Goal: Transaction & Acquisition: Purchase product/service

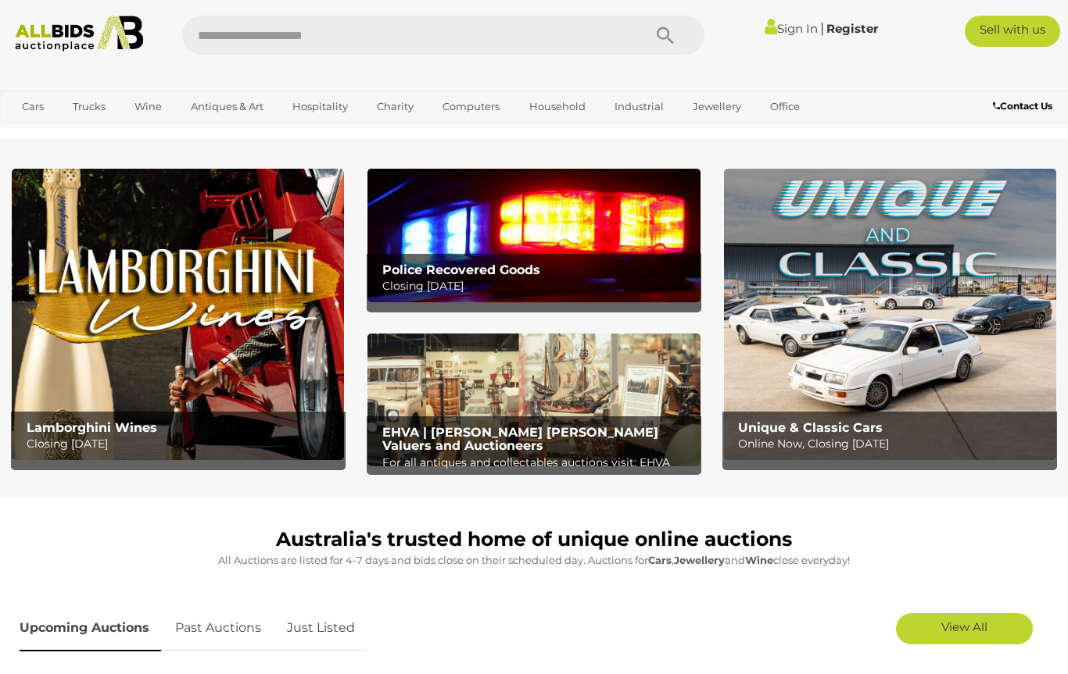
click at [0, 0] on link "Militaria" at bounding box center [0, 0] width 0 height 0
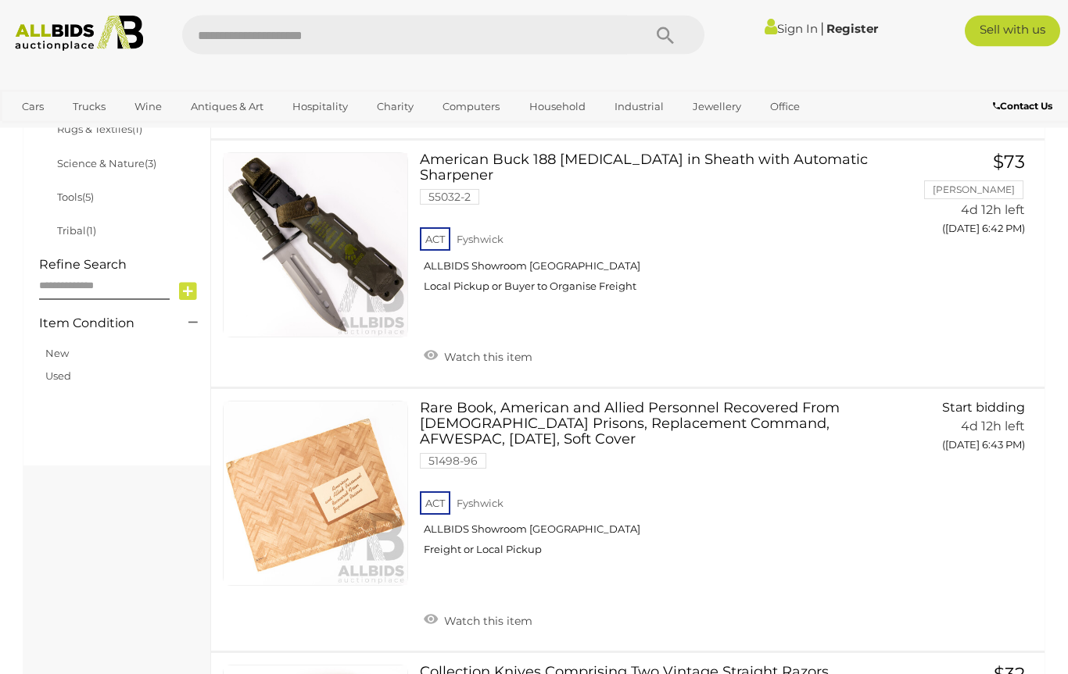
scroll to position [954, 0]
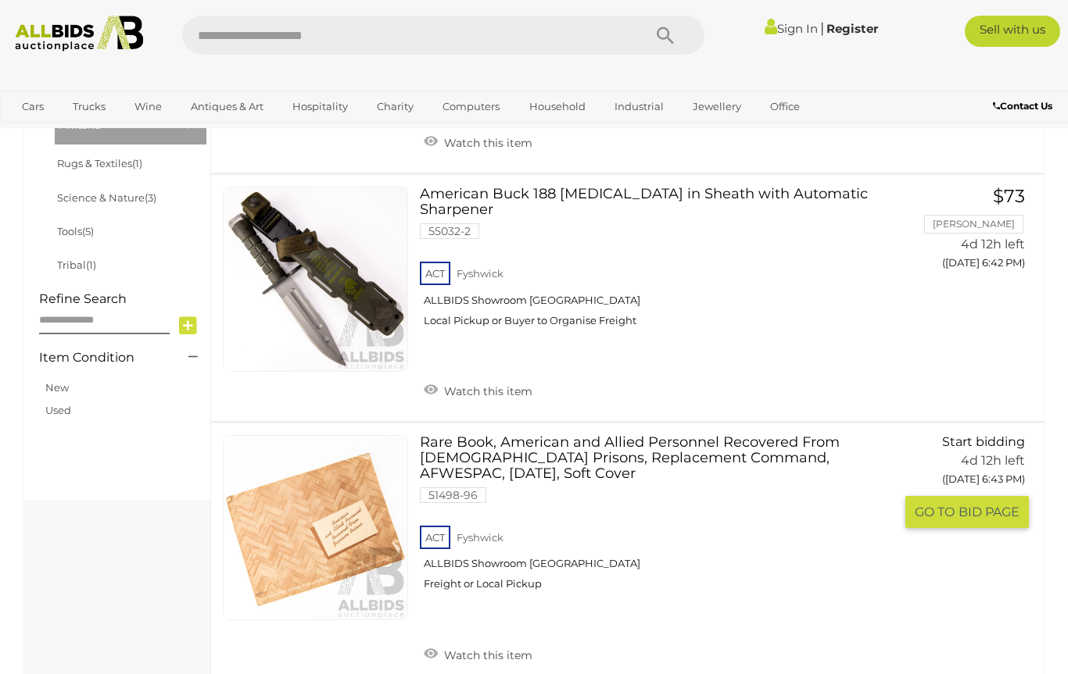
click at [999, 504] on span "BID PAGE" at bounding box center [988, 512] width 61 height 16
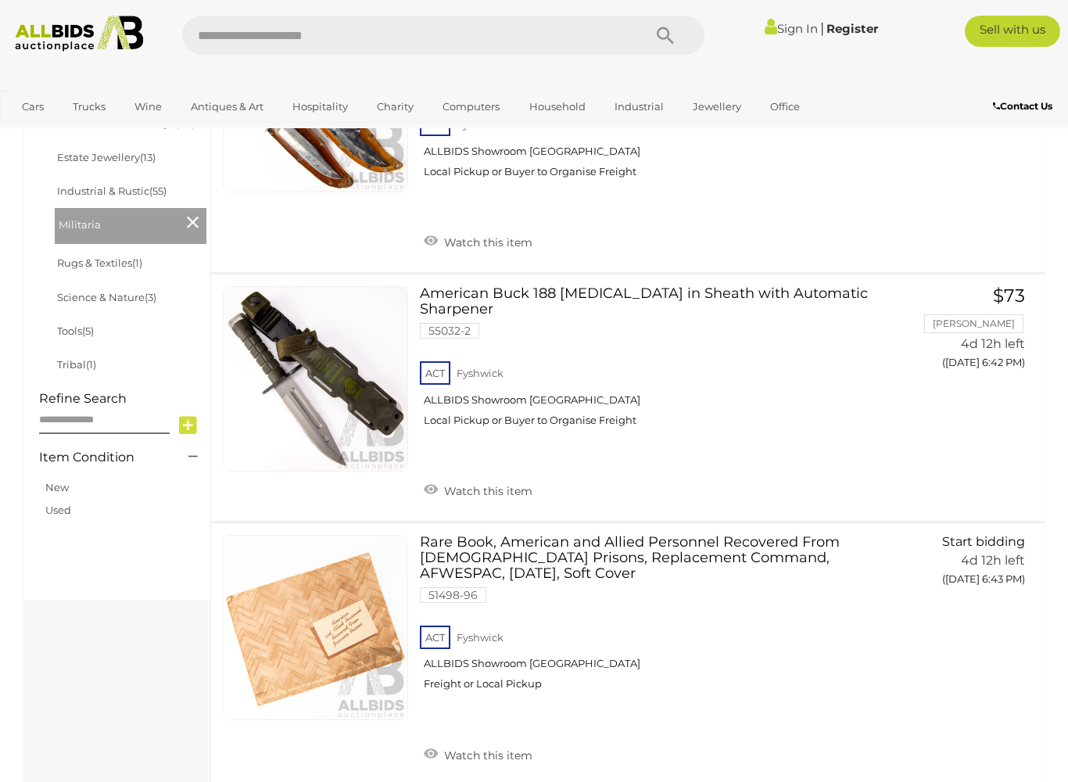
scroll to position [846, 0]
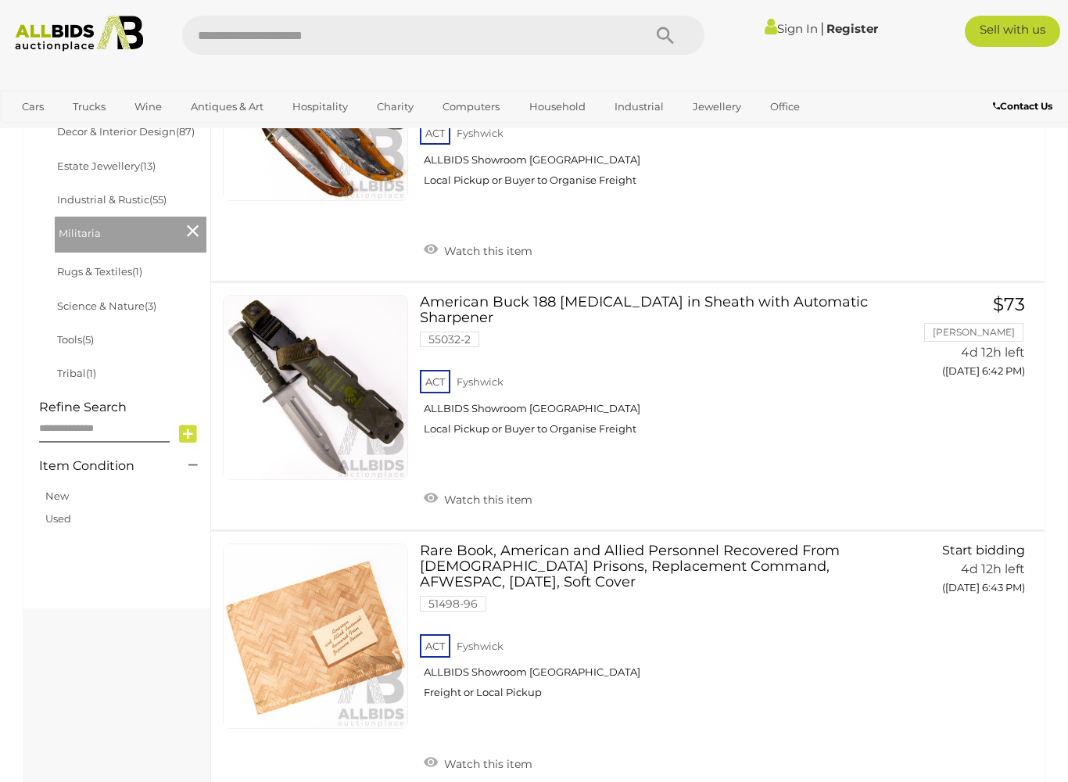
click at [0, 0] on link "Antiques & Vintage" at bounding box center [0, 0] width 0 height 0
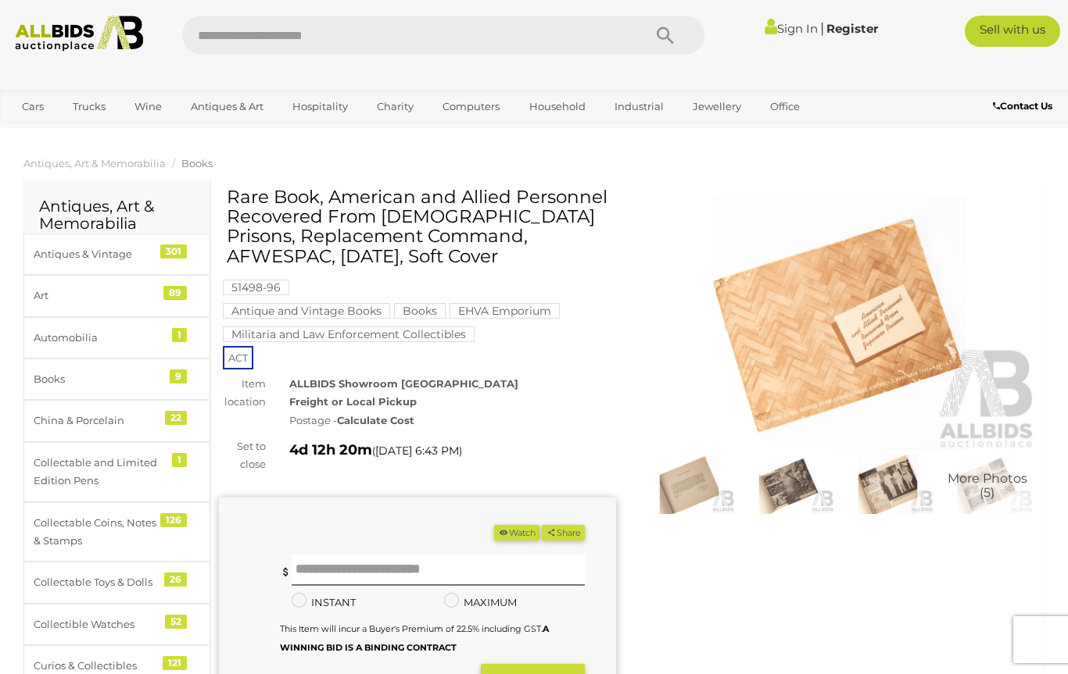
click at [893, 302] on img at bounding box center [837, 323] width 397 height 256
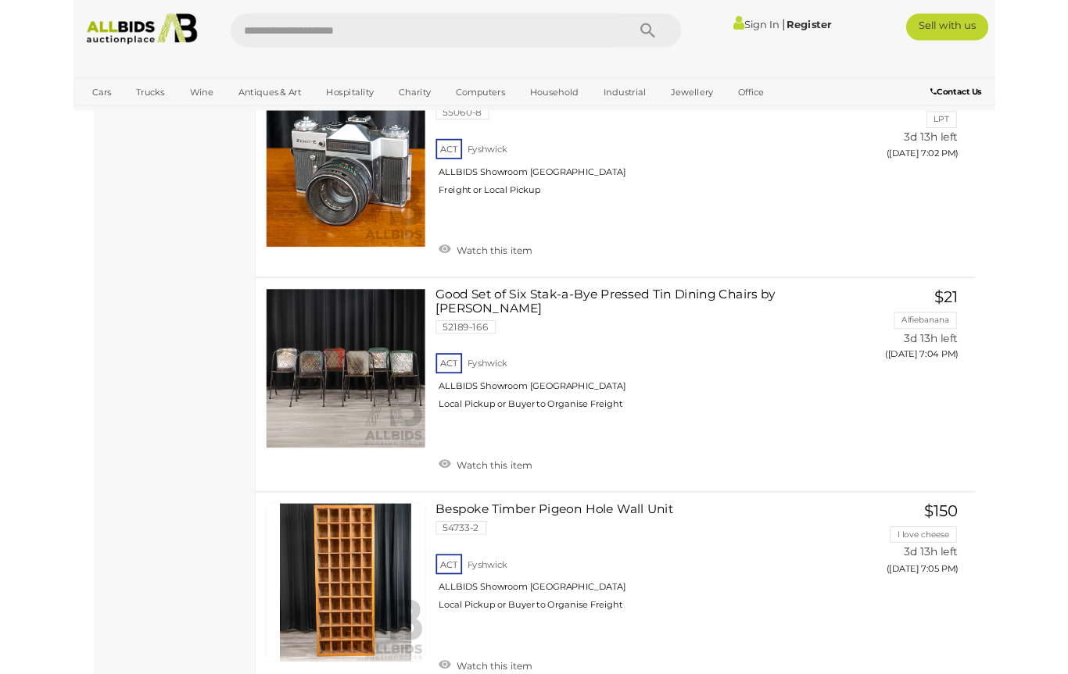
scroll to position [8005, 0]
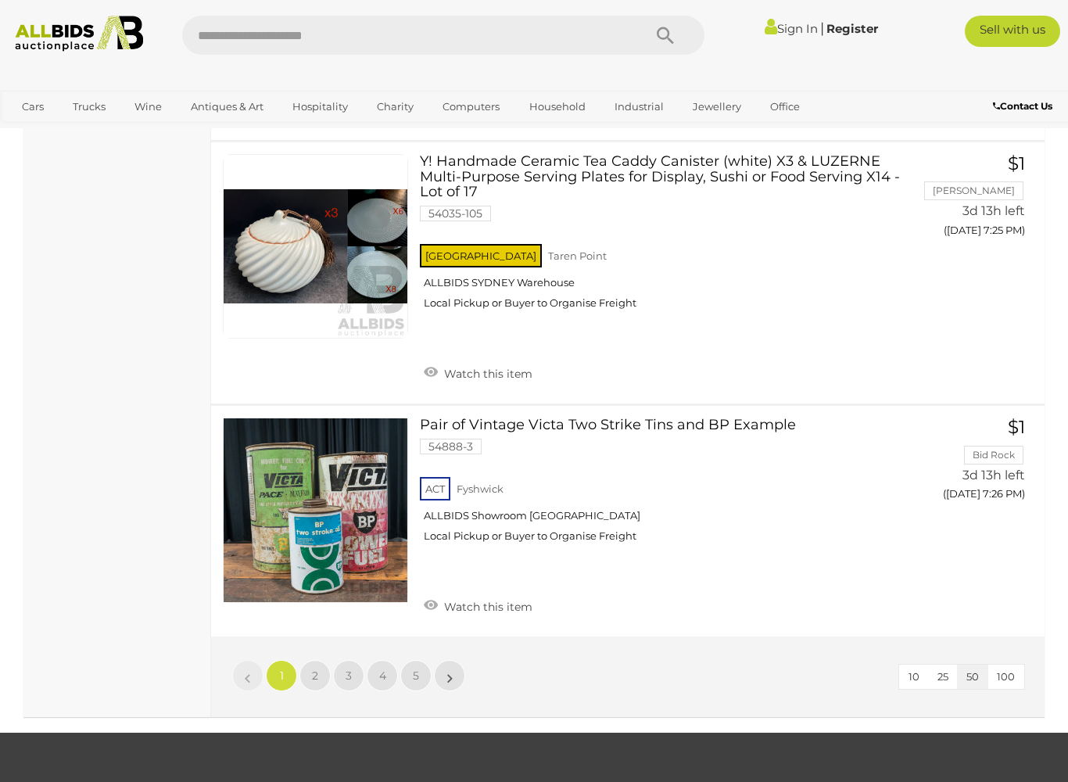
click at [318, 660] on link "2" at bounding box center [314, 675] width 31 height 31
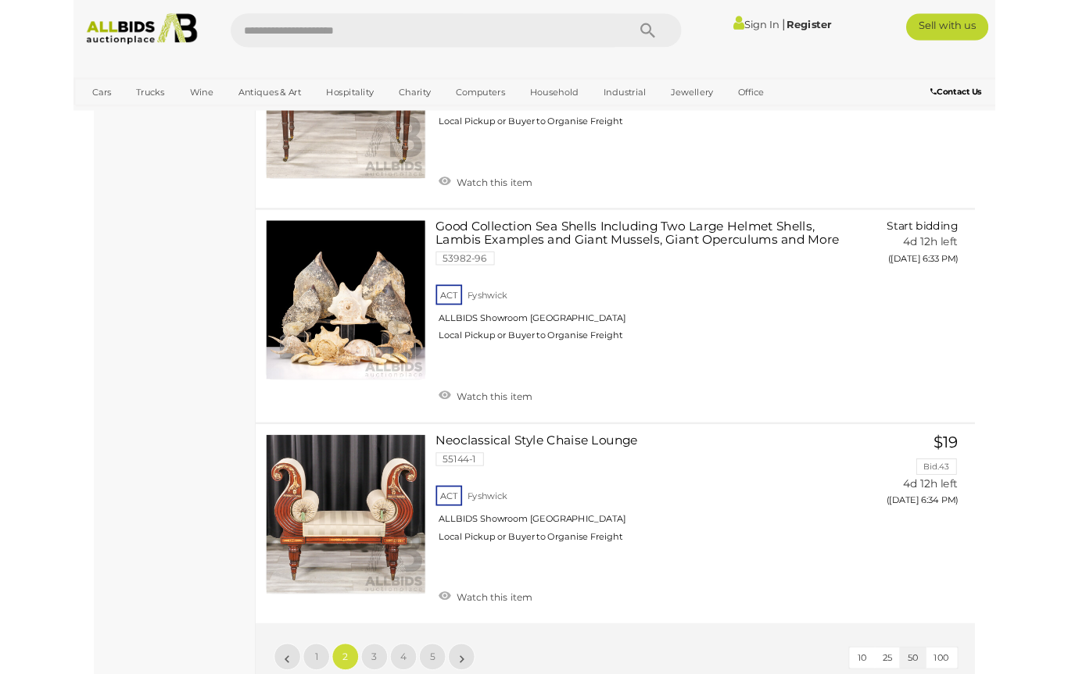
scroll to position [11394, 0]
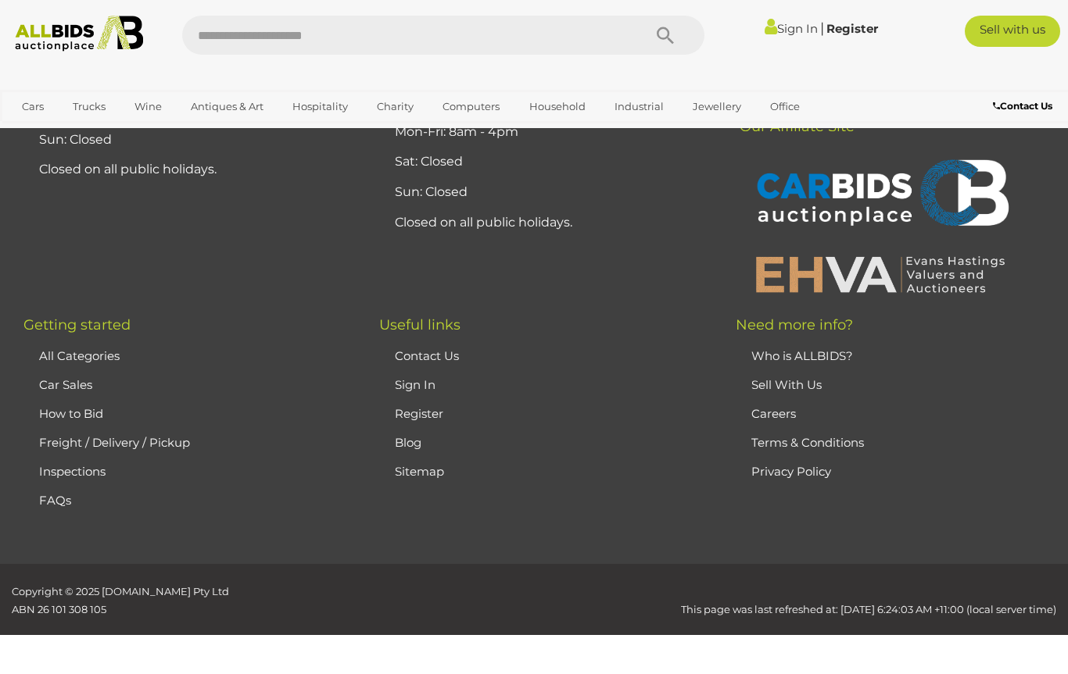
scroll to position [209, 0]
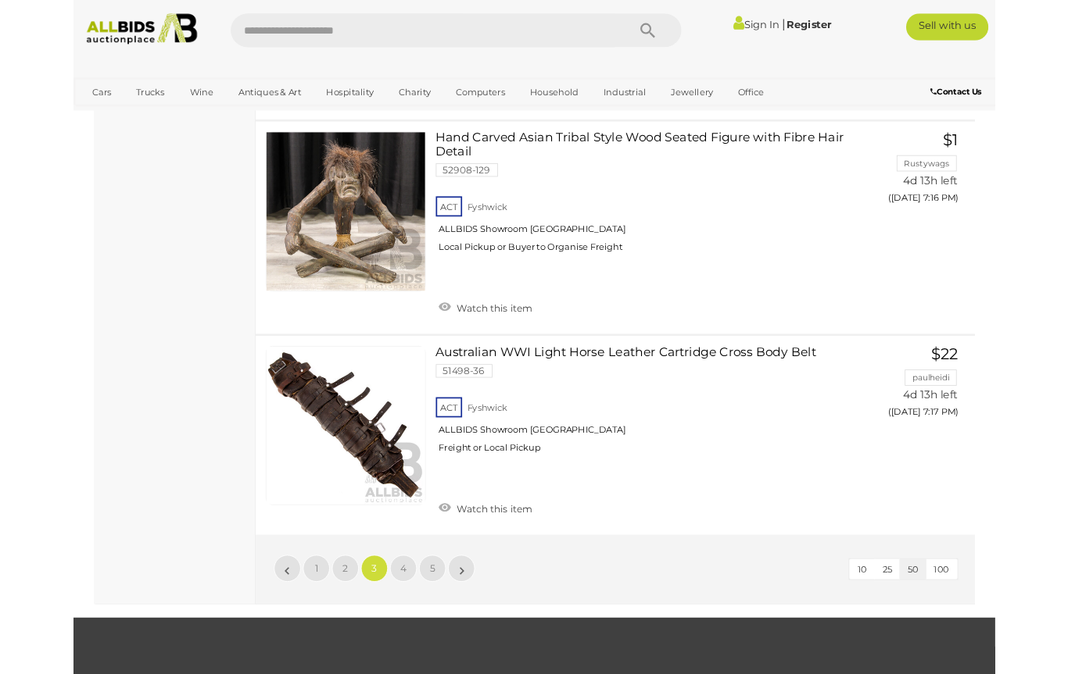
scroll to position [11869, 0]
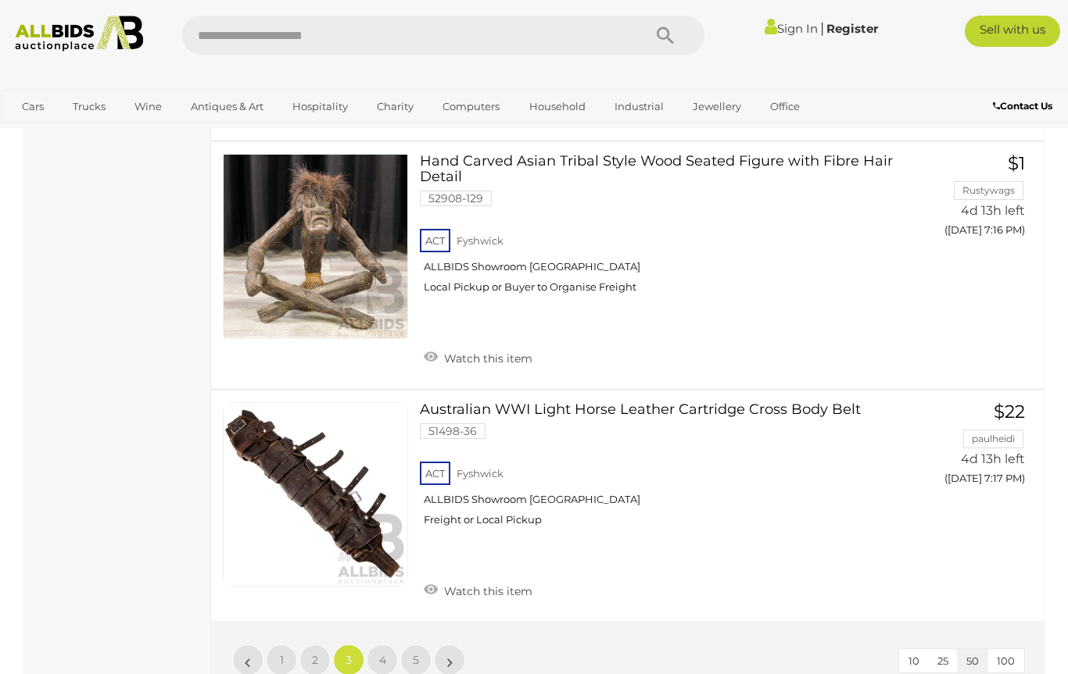
click at [384, 653] on span "4" at bounding box center [382, 660] width 7 height 14
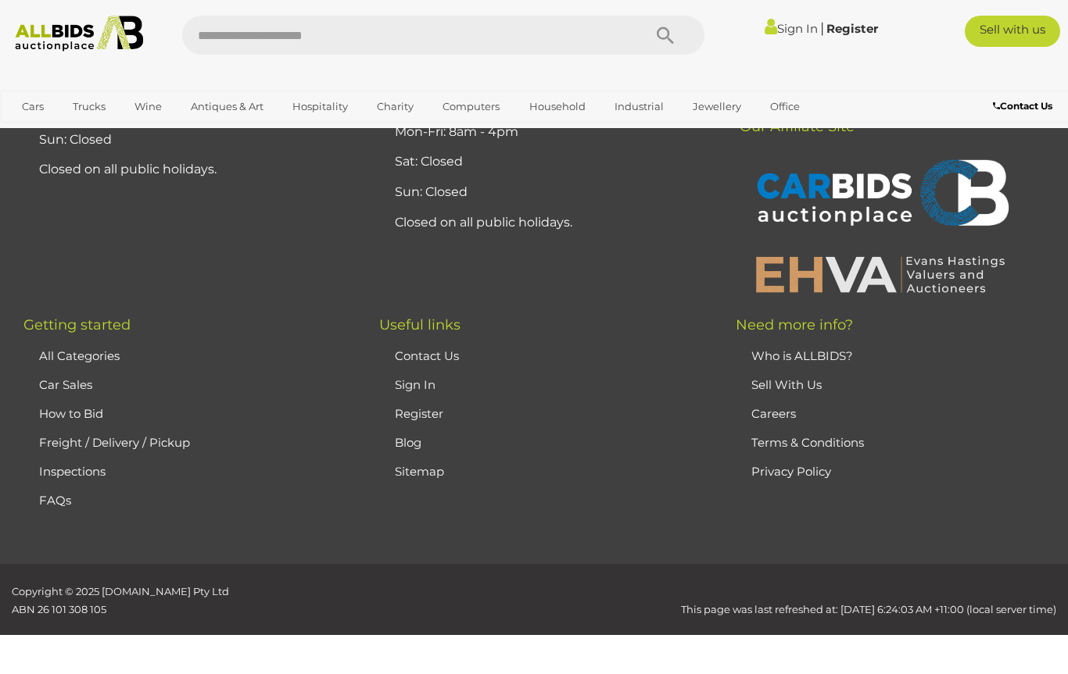
scroll to position [209, 0]
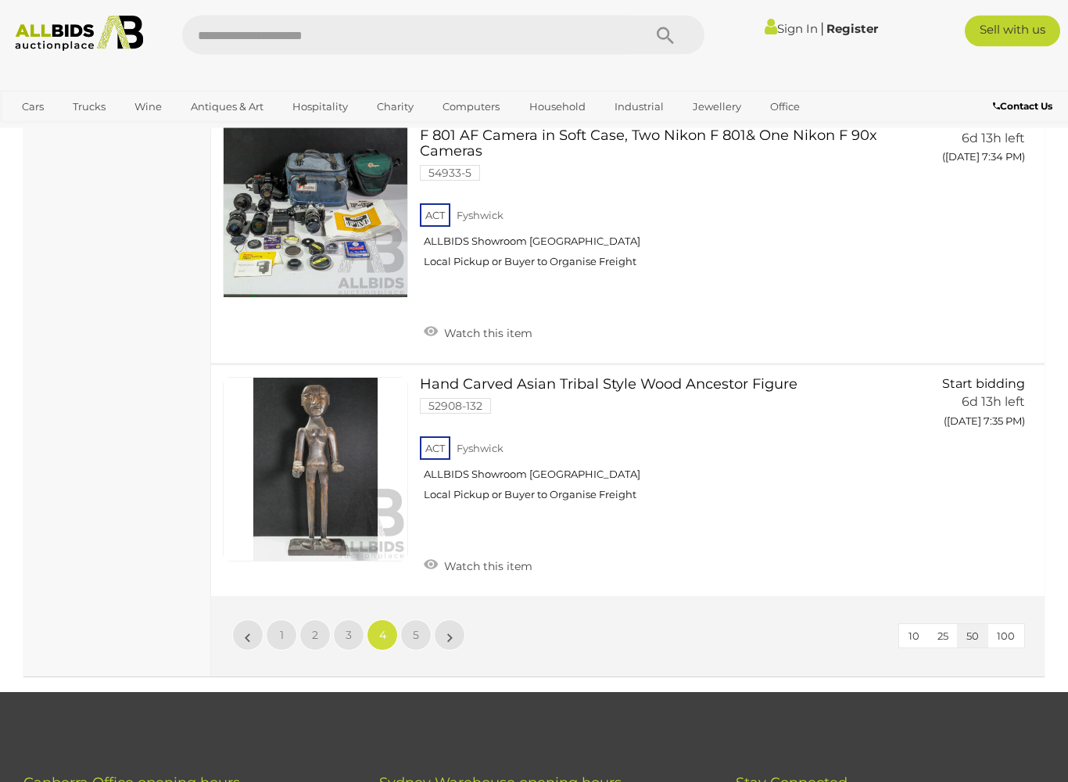
scroll to position [11895, 0]
click at [418, 628] on span "5" at bounding box center [416, 635] width 6 height 14
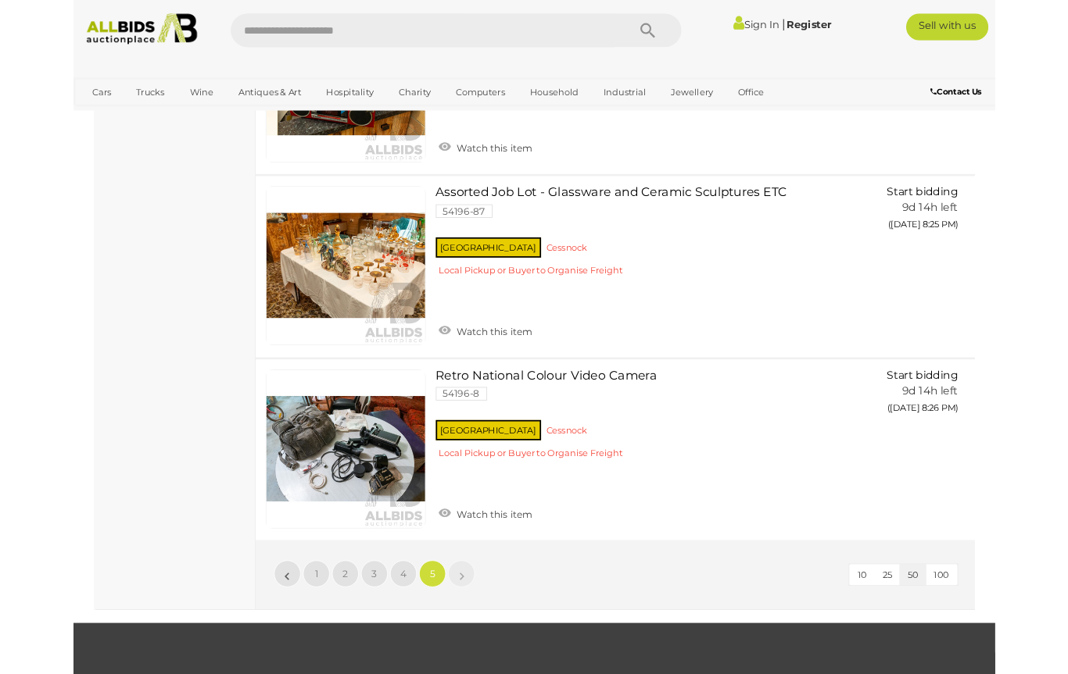
scroll to position [9273, 0]
